Goal: Navigation & Orientation: Find specific page/section

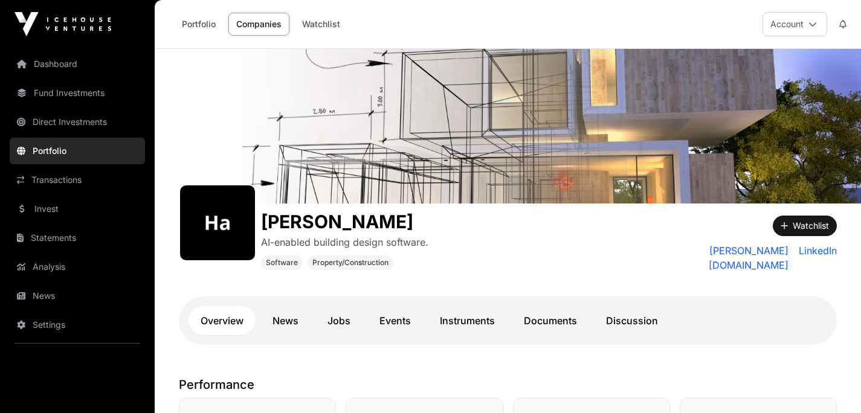
click at [89, 96] on link "Fund Investments" at bounding box center [77, 93] width 135 height 27
click at [94, 91] on link "Fund Investments" at bounding box center [77, 93] width 135 height 27
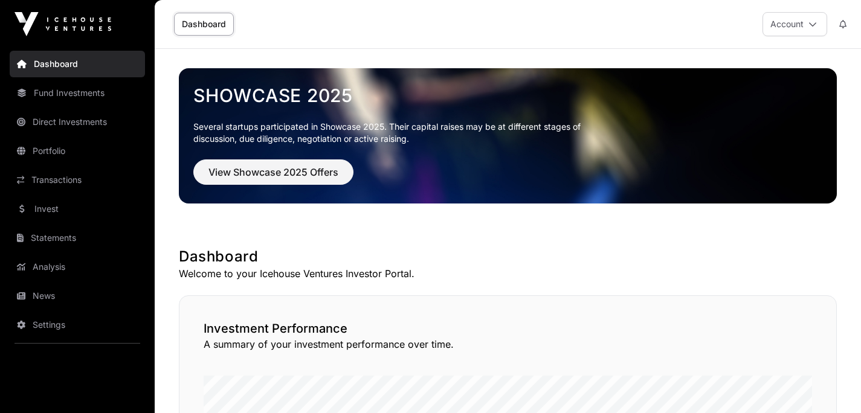
click at [69, 93] on link "Fund Investments" at bounding box center [77, 93] width 135 height 27
